Goal: Information Seeking & Learning: Compare options

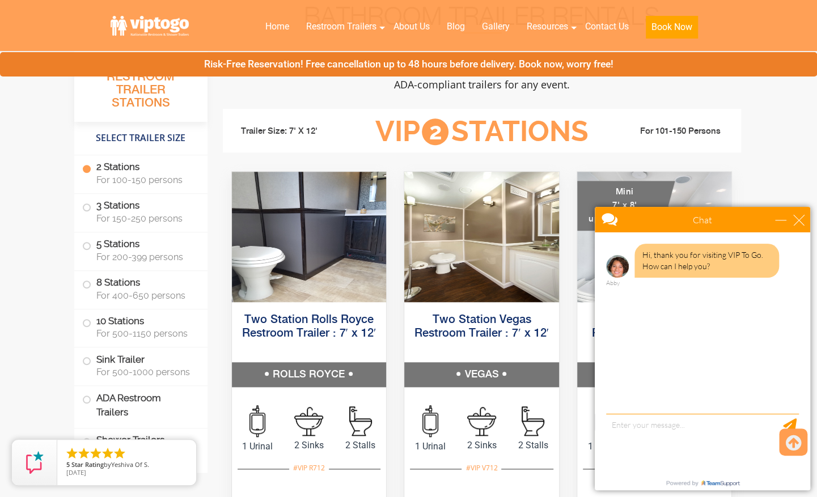
scroll to position [510, 0]
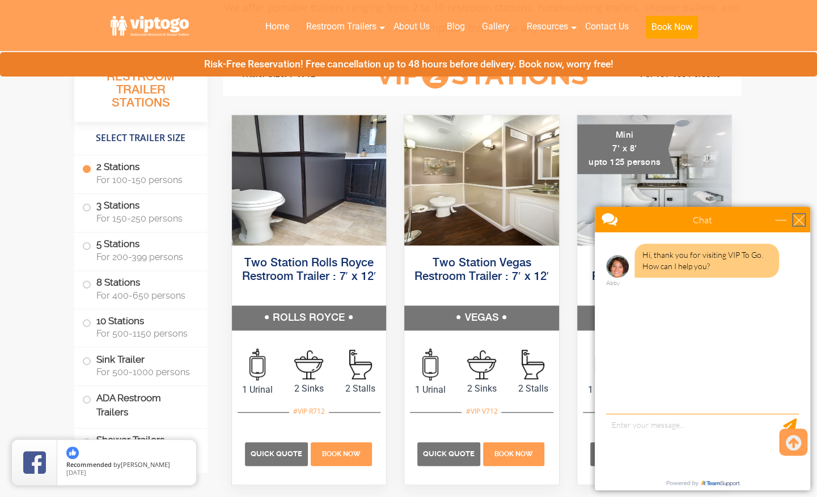
click at [797, 218] on div "close" at bounding box center [798, 219] width 11 height 11
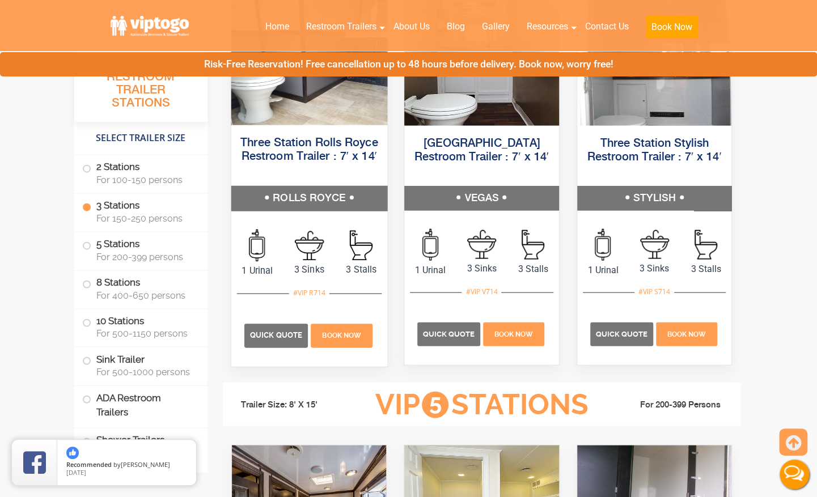
scroll to position [1361, 0]
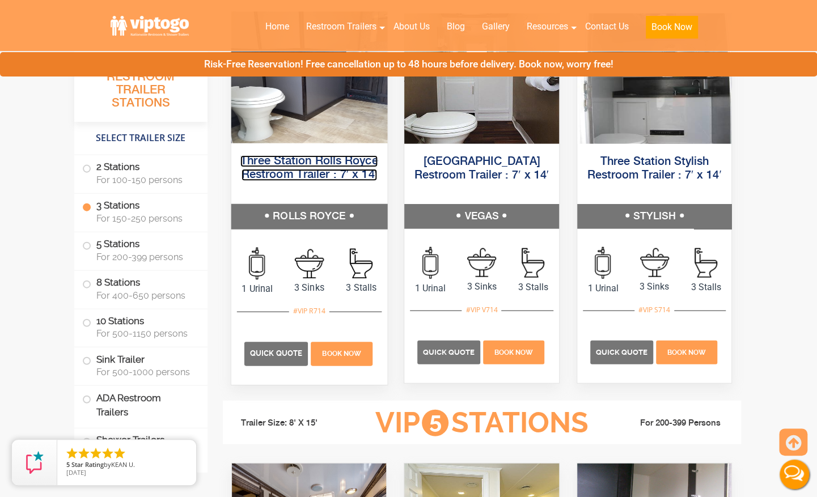
click at [322, 164] on link "Three Station Rolls Royce Restroom Trailer : 7′ x 14′" at bounding box center [308, 168] width 137 height 26
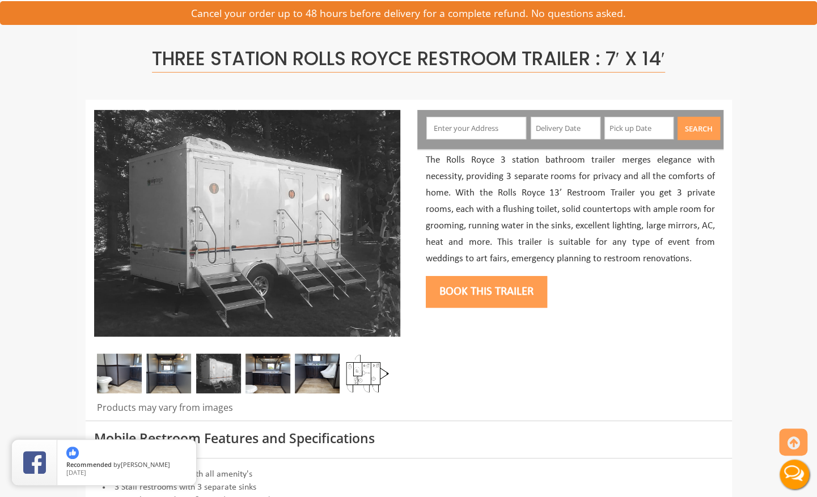
scroll to position [113, 0]
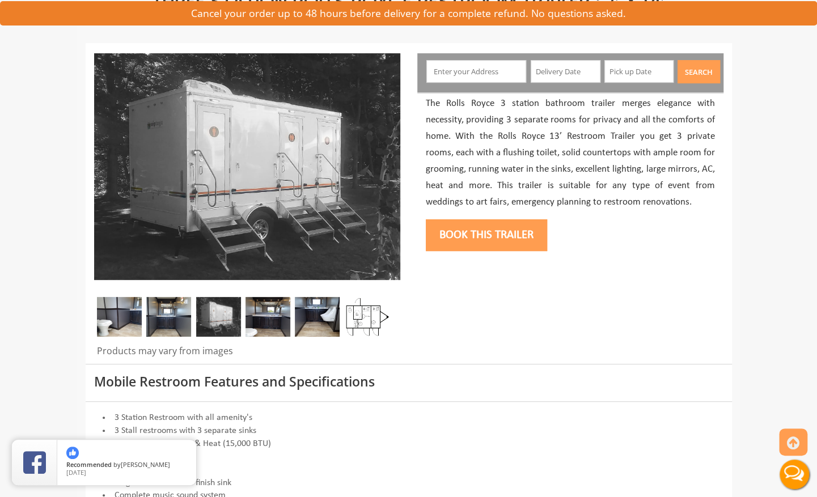
click at [366, 319] on img at bounding box center [367, 317] width 45 height 40
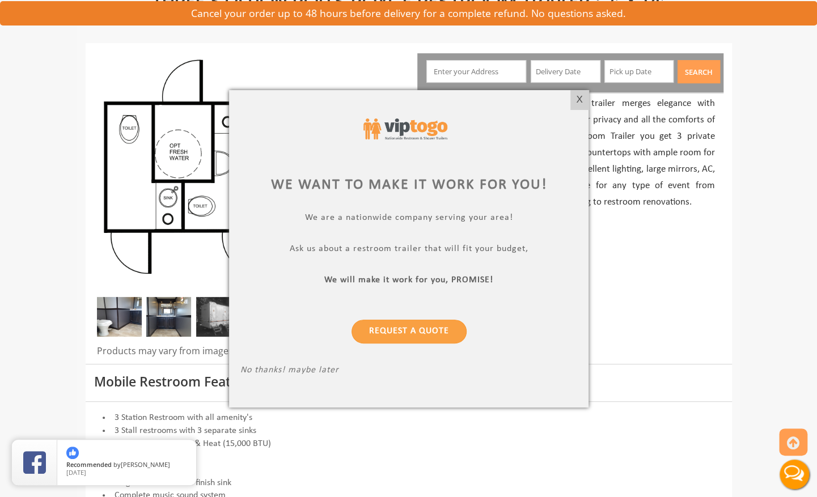
click at [581, 101] on div "X" at bounding box center [579, 99] width 18 height 19
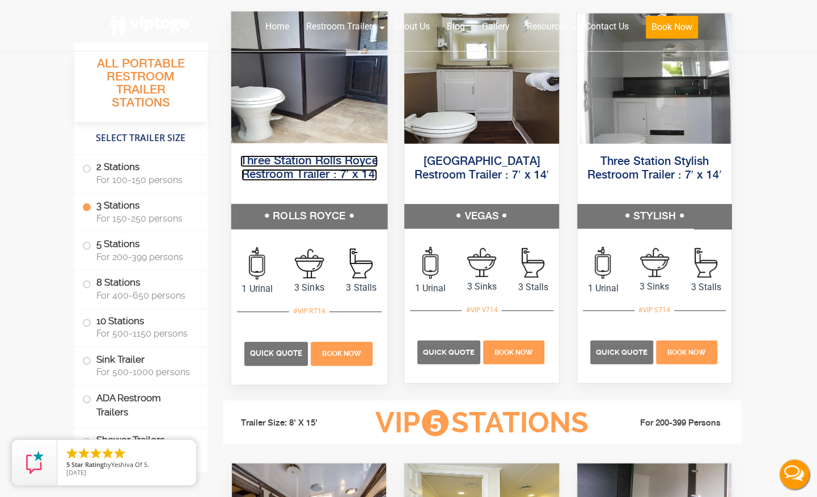
click at [332, 163] on link "Three Station Rolls Royce Restroom Trailer : 7′ x 14′" at bounding box center [308, 168] width 137 height 26
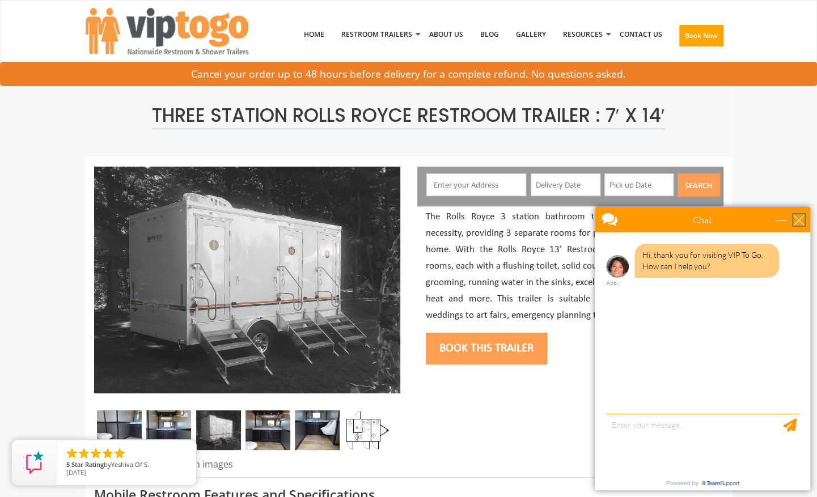
click at [797, 217] on div "close" at bounding box center [798, 219] width 11 height 11
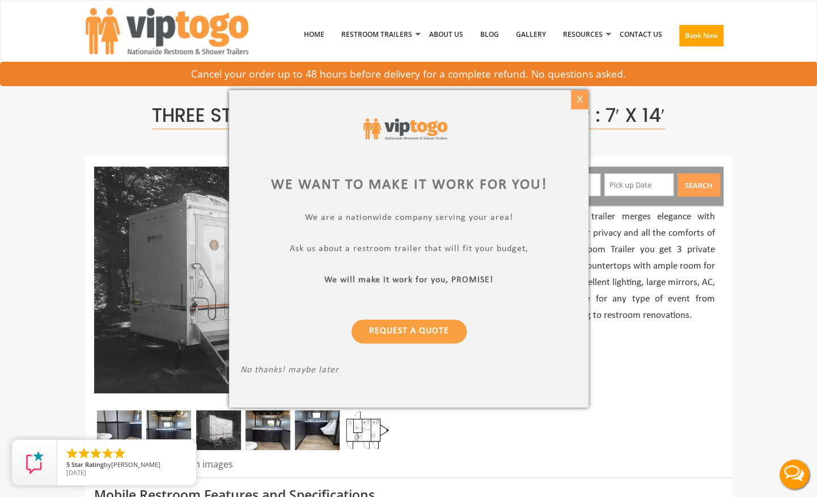
click at [576, 100] on div "X" at bounding box center [579, 99] width 18 height 19
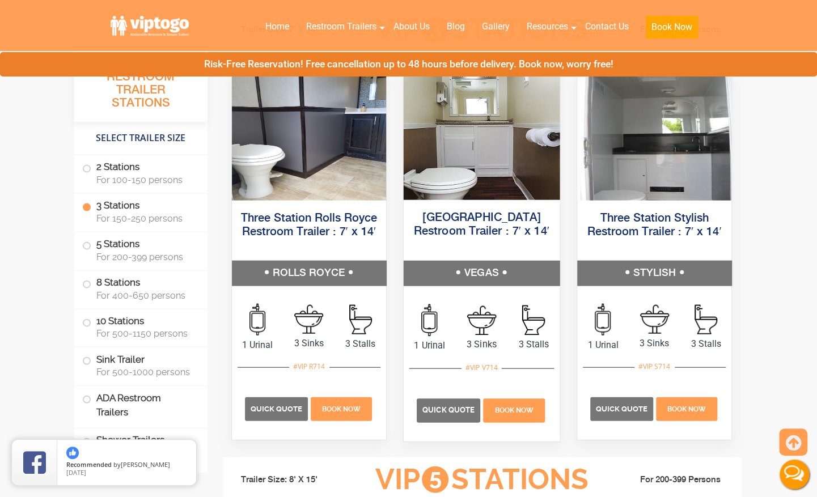
scroll to position [1247, 0]
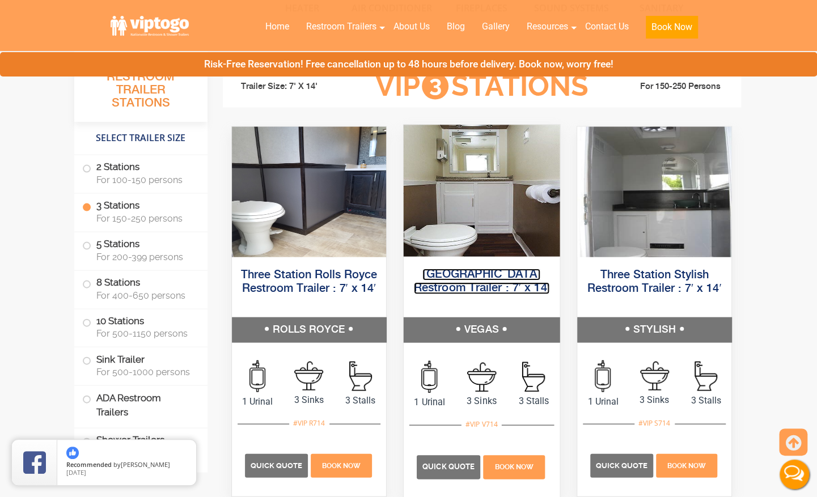
click at [488, 274] on link "[GEOGRAPHIC_DATA] Restroom Trailer : 7′ x 14′" at bounding box center [482, 282] width 136 height 26
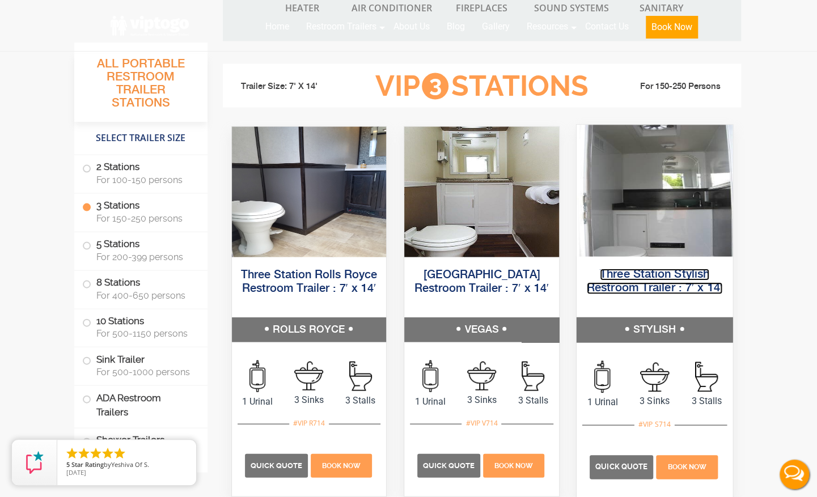
click at [638, 276] on link "Three Station Stylish Restroom Trailer : 7′ x 14′" at bounding box center [655, 282] width 136 height 26
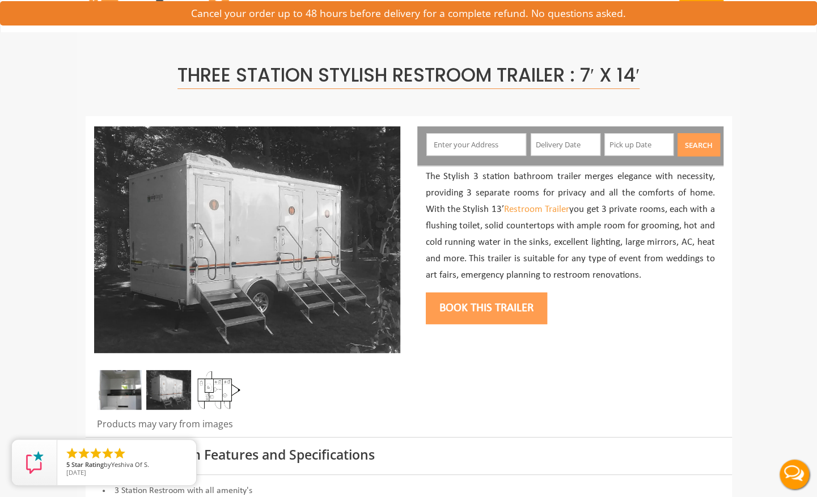
scroll to position [57, 0]
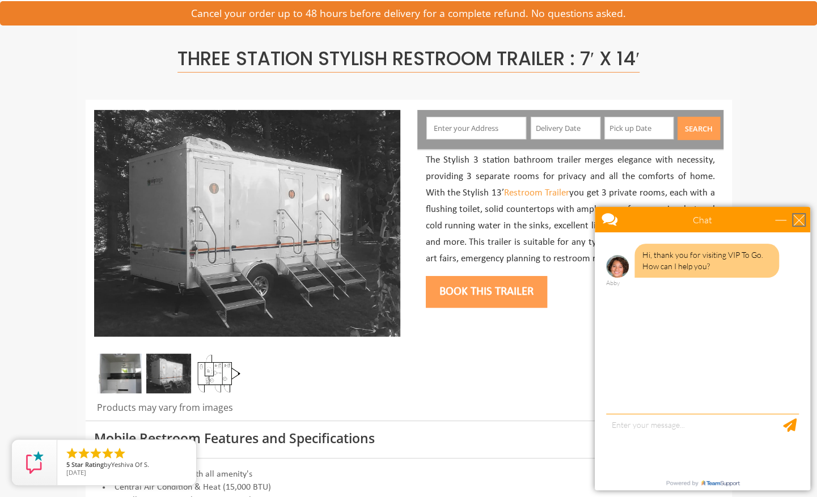
click at [799, 215] on div "close" at bounding box center [798, 219] width 11 height 11
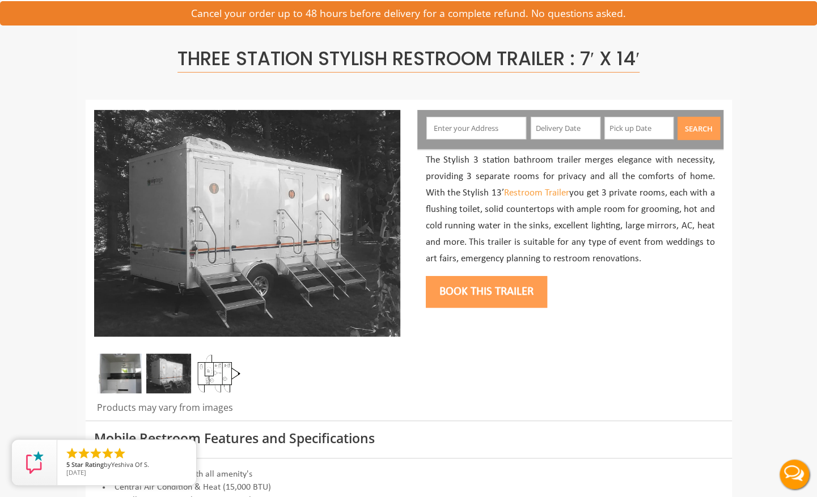
scroll to position [0, 0]
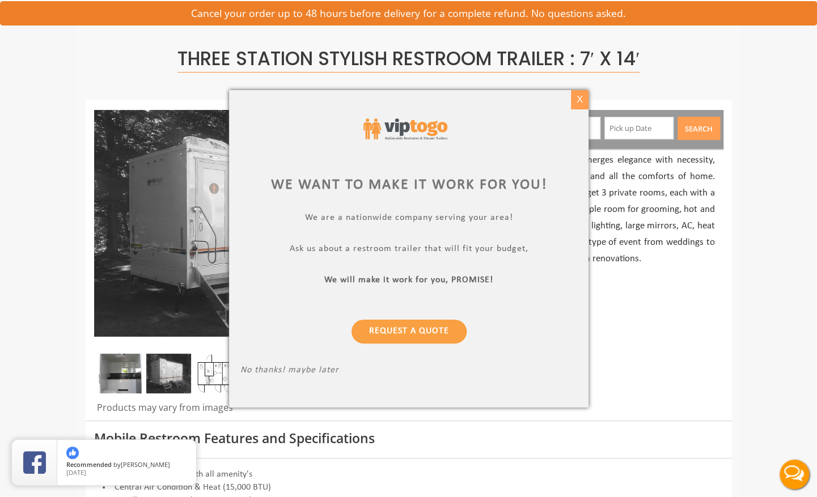
click at [579, 102] on div "X" at bounding box center [579, 99] width 18 height 19
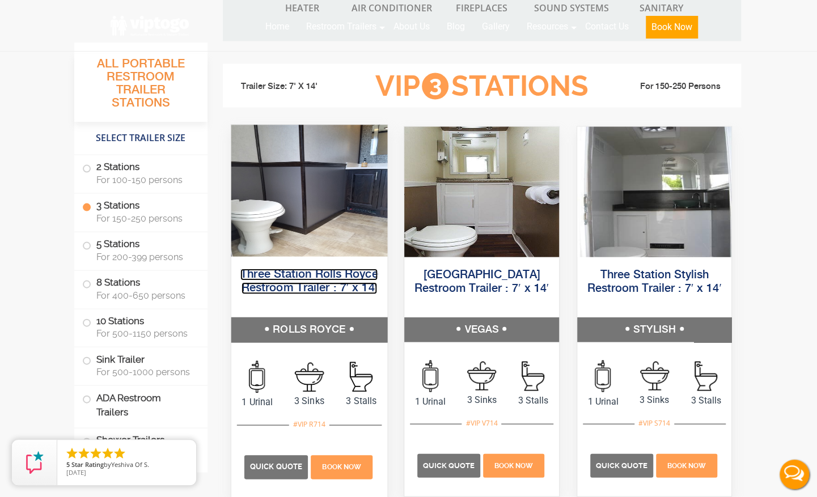
click at [310, 279] on link "Three Station Rolls Royce Restroom Trailer : 7′ x 14′" at bounding box center [308, 282] width 137 height 26
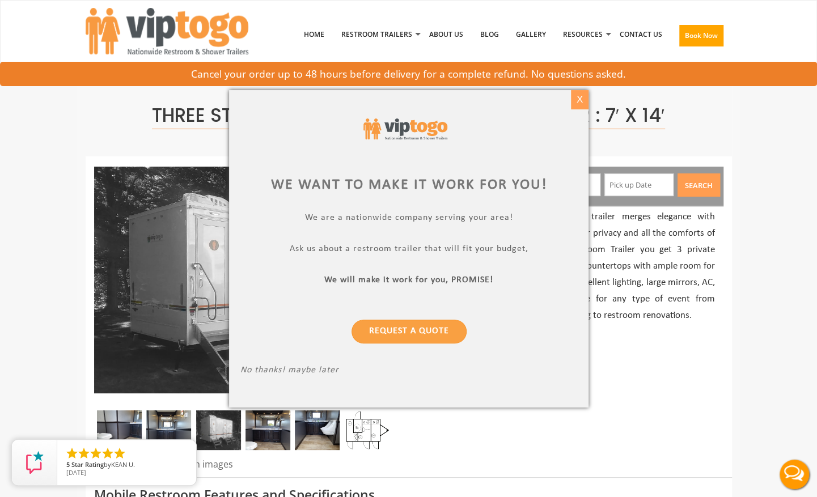
click at [579, 97] on div "X" at bounding box center [579, 99] width 18 height 19
